Goal: Task Accomplishment & Management: Use online tool/utility

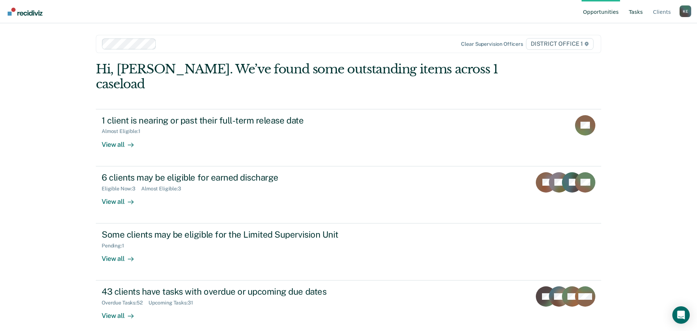
click at [637, 15] on link "Tasks" at bounding box center [635, 11] width 17 height 23
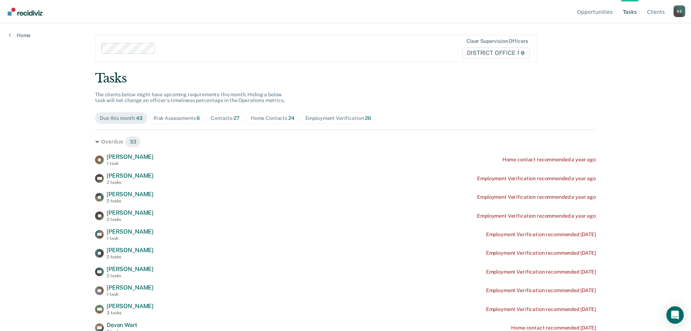
click at [223, 115] on div "Contacts 27" at bounding box center [225, 118] width 29 height 6
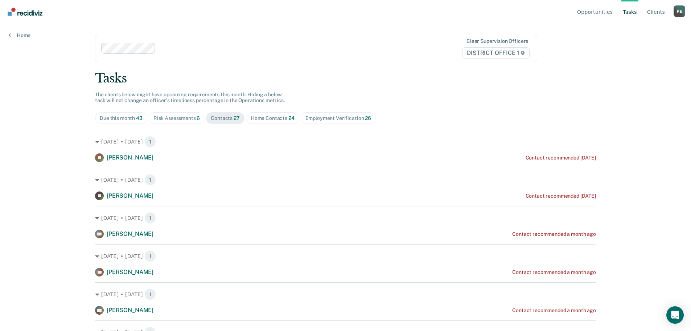
click at [257, 119] on div "Home Contacts 24" at bounding box center [273, 118] width 44 height 6
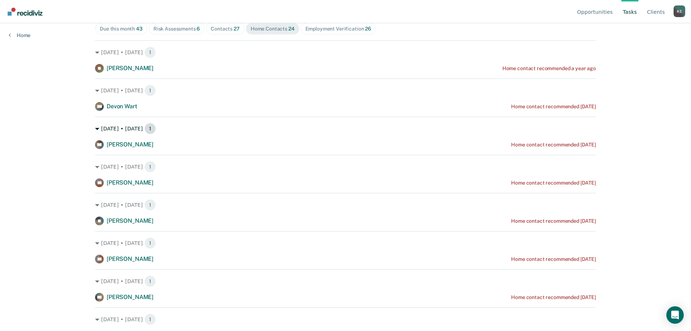
scroll to position [73, 0]
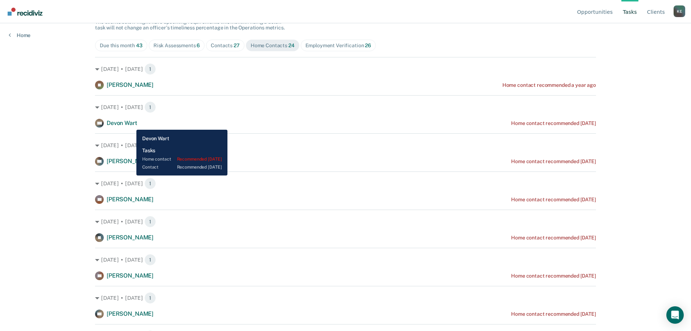
click at [129, 123] on span "Devon Wart" at bounding box center [122, 122] width 30 height 7
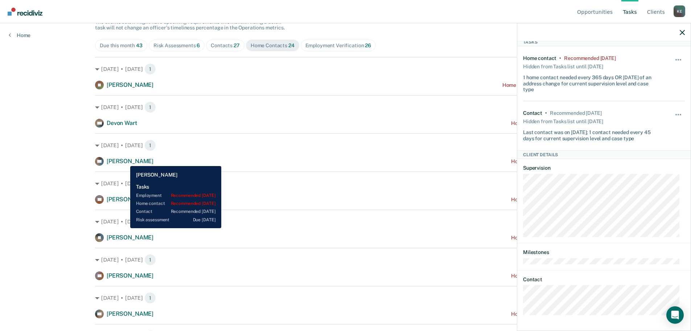
click at [124, 160] on span "[PERSON_NAME]" at bounding box center [130, 160] width 47 height 7
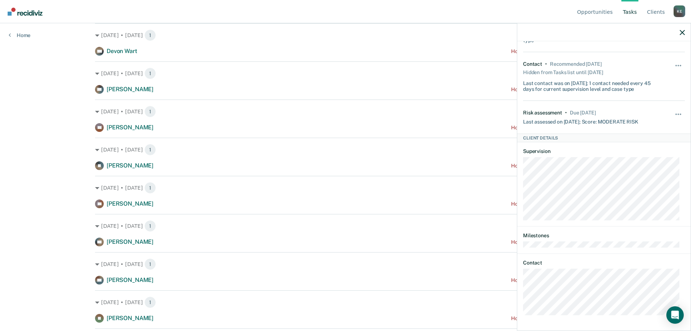
scroll to position [145, 0]
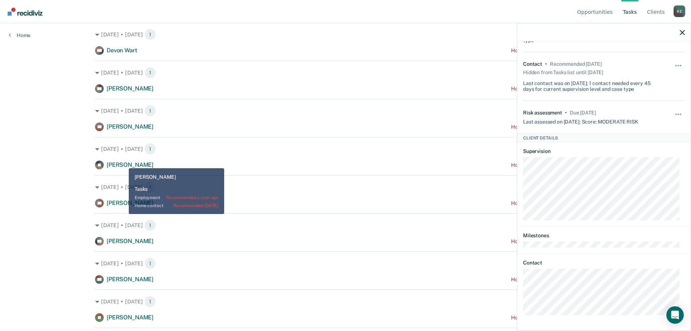
click at [123, 163] on span "[PERSON_NAME]" at bounding box center [130, 164] width 47 height 7
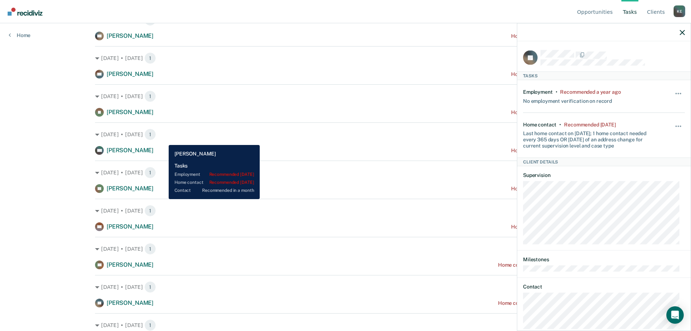
scroll to position [363, 0]
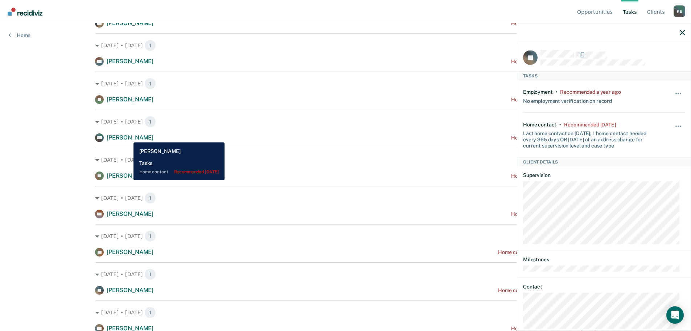
click at [128, 137] on span "[PERSON_NAME]" at bounding box center [130, 137] width 47 height 7
